Goal: Transaction & Acquisition: Purchase product/service

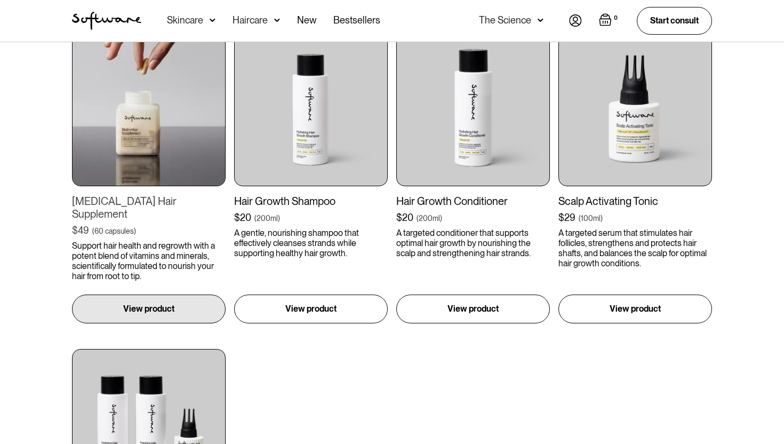
scroll to position [310, 0]
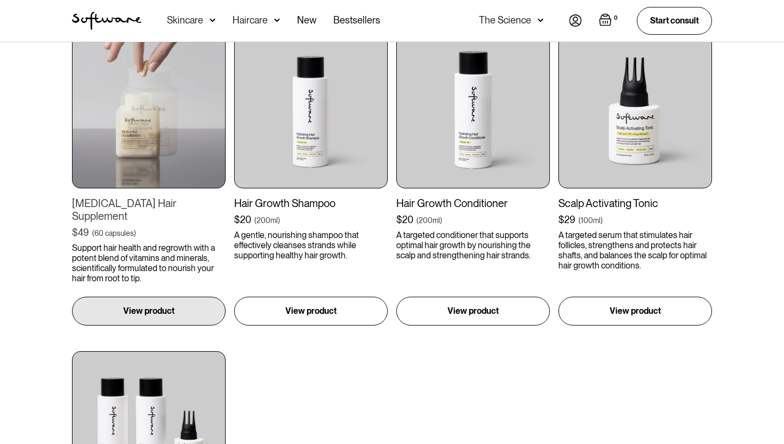
click at [136, 163] on img at bounding box center [149, 112] width 154 height 154
